Goal: Information Seeking & Learning: Learn about a topic

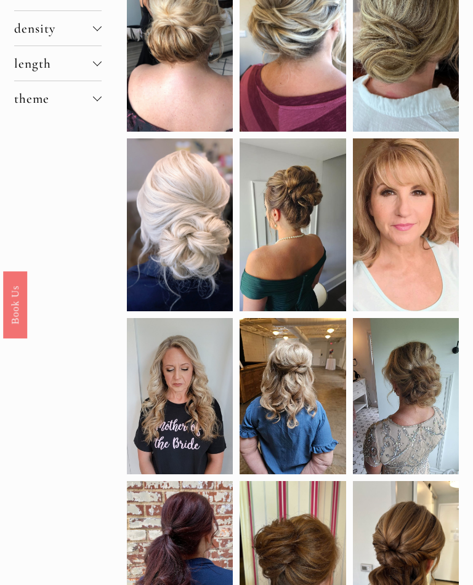
scroll to position [198, 0]
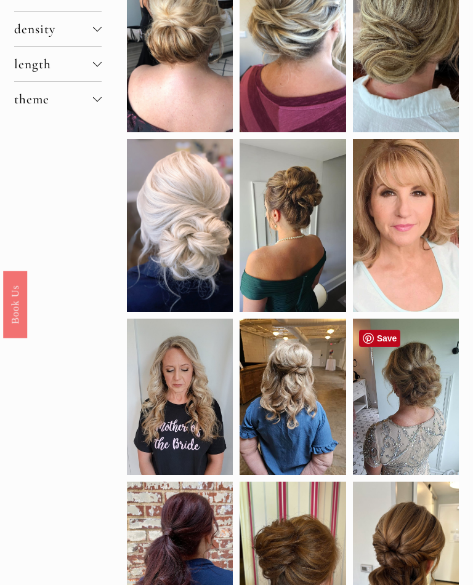
click at [415, 413] on div at bounding box center [406, 397] width 106 height 156
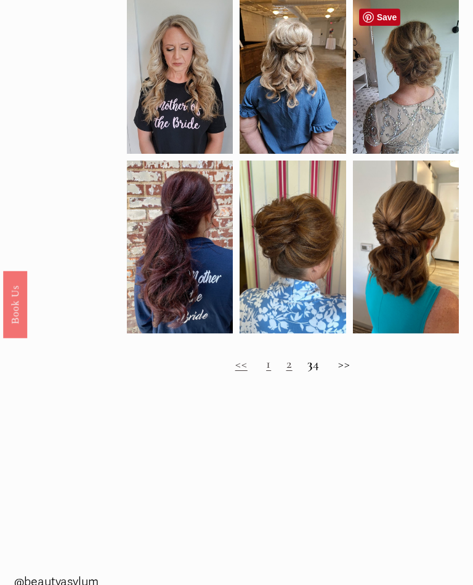
scroll to position [522, 0]
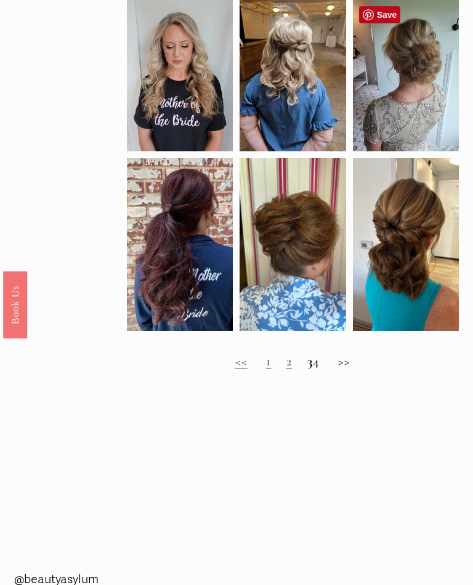
click at [305, 259] on div at bounding box center [292, 244] width 106 height 173
click at [356, 369] on h2 "<< 1 2 3 4 >>" at bounding box center [293, 361] width 332 height 15
click at [351, 369] on h2 "<< 1 2 3 4 >>" at bounding box center [293, 361] width 332 height 15
click at [286, 369] on link "2" at bounding box center [289, 361] width 6 height 16
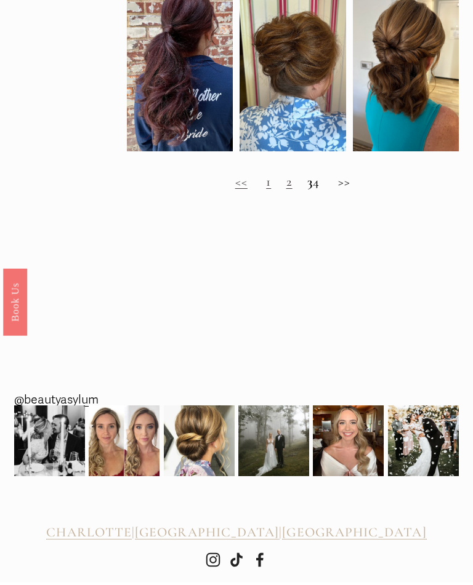
scroll to position [699, 0]
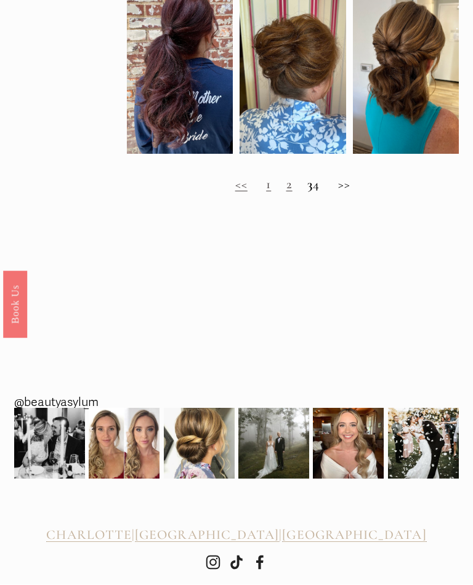
click at [305, 193] on h2 "<< 1 2 3 4 >>" at bounding box center [293, 184] width 332 height 15
click at [307, 193] on strong "3" at bounding box center [310, 185] width 6 height 16
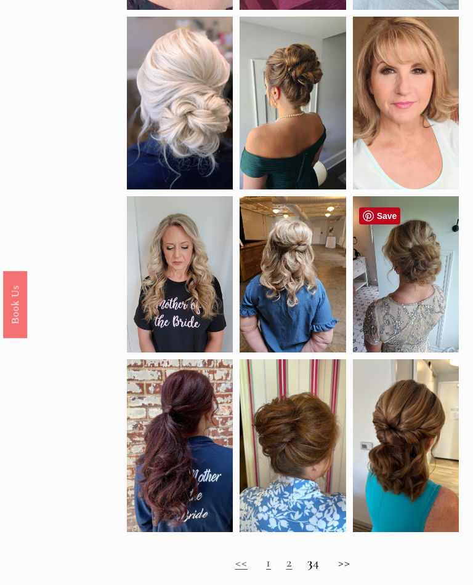
scroll to position [321, 0]
click at [412, 281] on div at bounding box center [406, 274] width 106 height 156
click at [414, 287] on div at bounding box center [406, 274] width 106 height 156
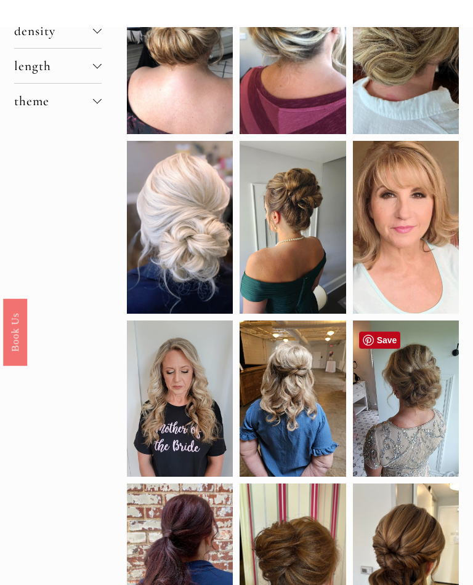
scroll to position [0, 0]
